Goal: Information Seeking & Learning: Learn about a topic

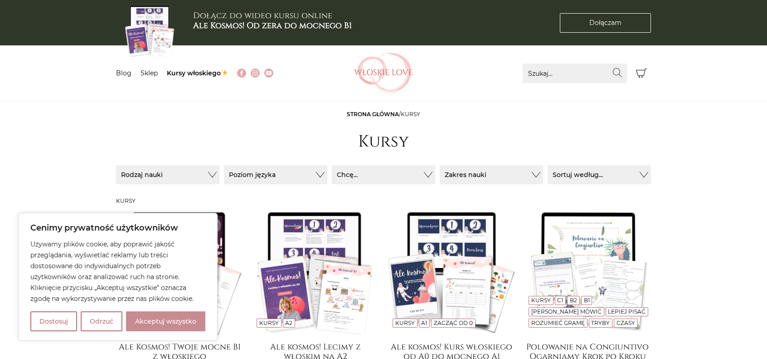
click at [169, 320] on button "Akceptuj wszystko" at bounding box center [165, 321] width 79 height 20
checkbox input "true"
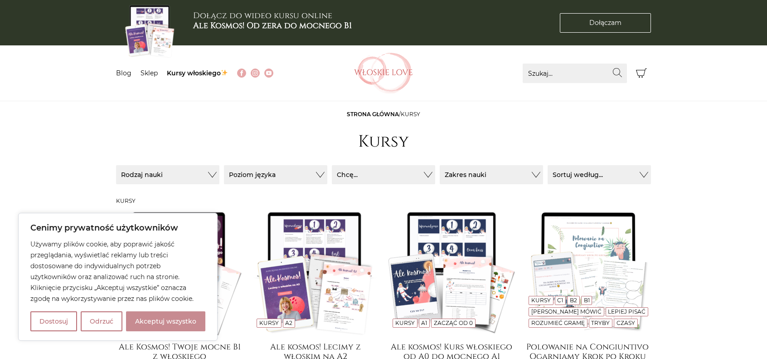
checkbox input "true"
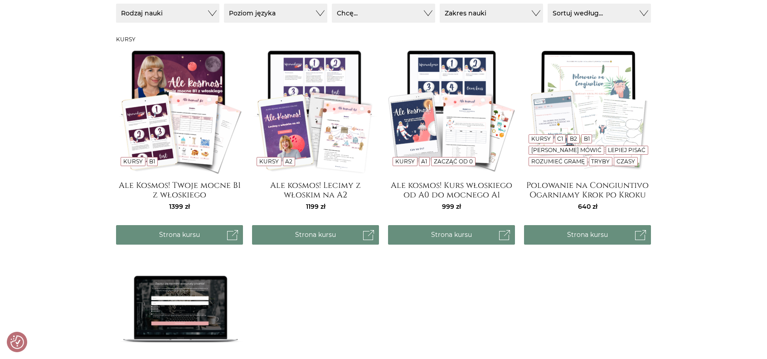
scroll to position [136, 0]
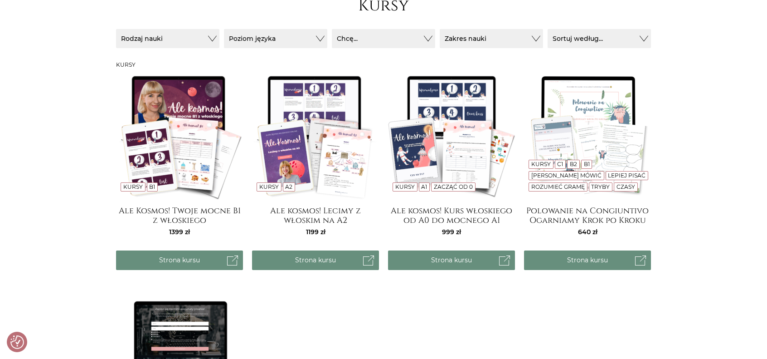
click at [307, 169] on img at bounding box center [315, 135] width 127 height 127
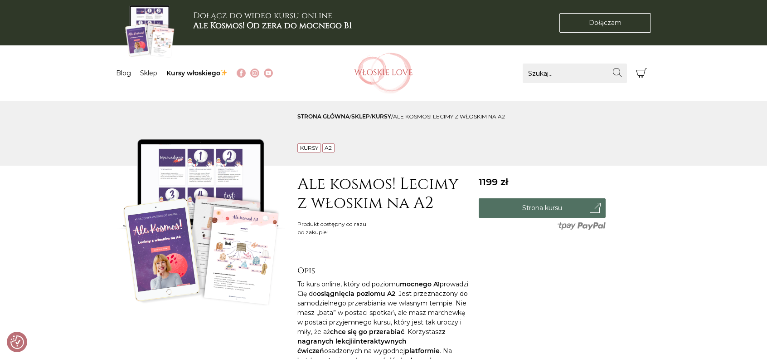
click at [519, 208] on link "Strona kursu" at bounding box center [542, 208] width 127 height 20
